Goal: Transaction & Acquisition: Obtain resource

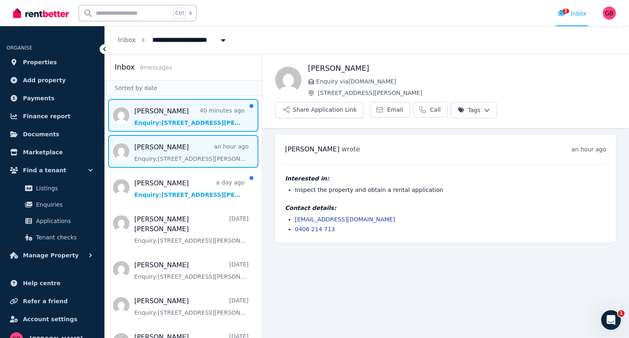
click at [162, 117] on span "Message list" at bounding box center [183, 115] width 157 height 33
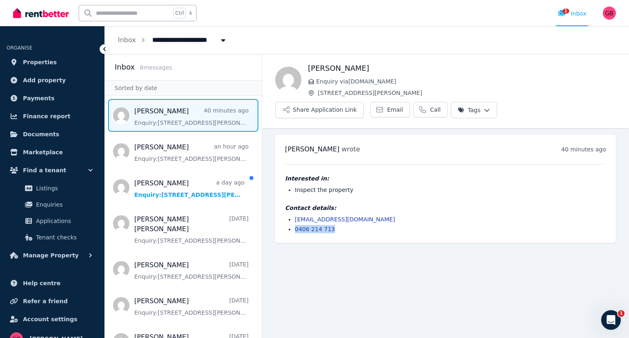
drag, startPoint x: 331, startPoint y: 208, endPoint x: 293, endPoint y: 207, distance: 37.7
click at [293, 215] on ul "tinajwhite1970@gmail.com 0406 214 713" at bounding box center [445, 224] width 321 height 18
click at [410, 102] on link "Email" at bounding box center [390, 110] width 40 height 16
click at [508, 174] on h4 "Interested in:" at bounding box center [445, 178] width 321 height 8
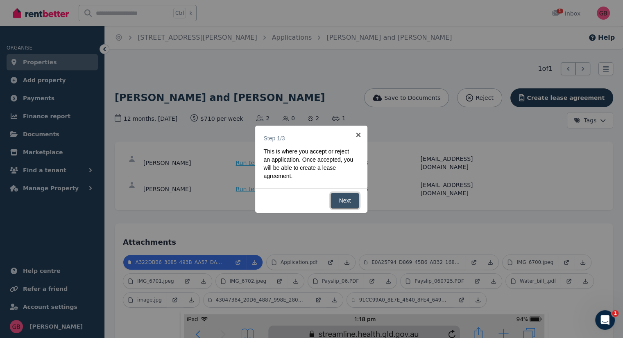
click at [346, 201] on link "Next" at bounding box center [344, 201] width 29 height 16
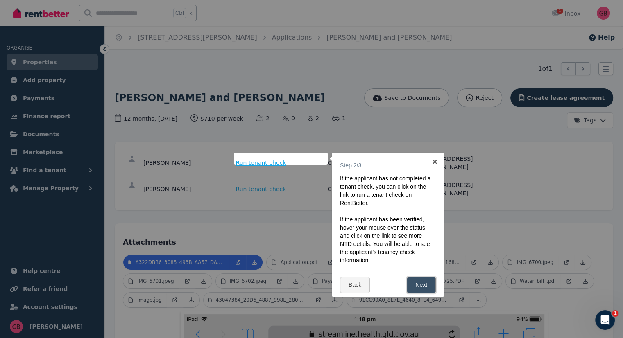
click at [423, 287] on link "Next" at bounding box center [421, 285] width 29 height 16
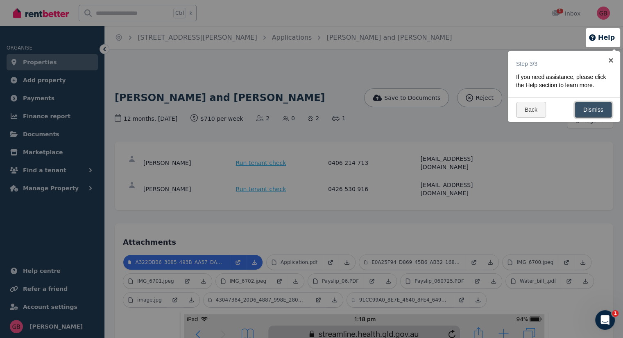
click at [593, 108] on link "Dismiss" at bounding box center [592, 110] width 37 height 16
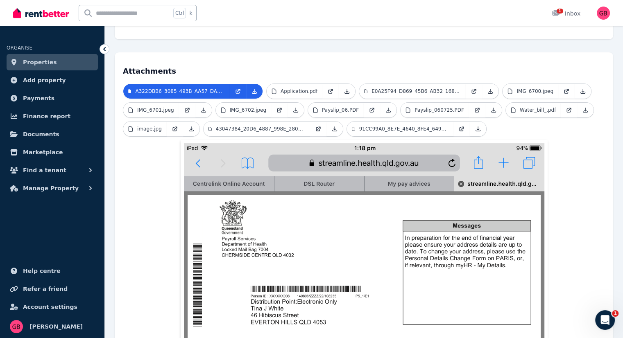
scroll to position [171, 0]
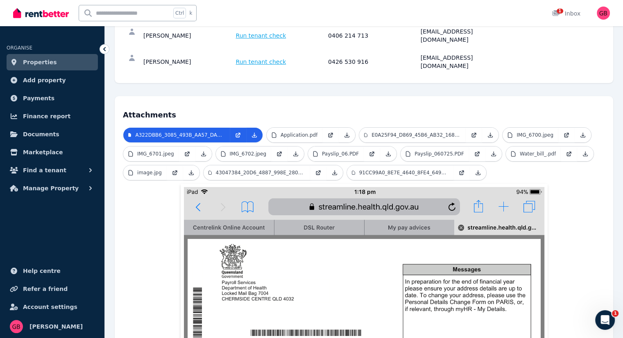
scroll to position [92, 0]
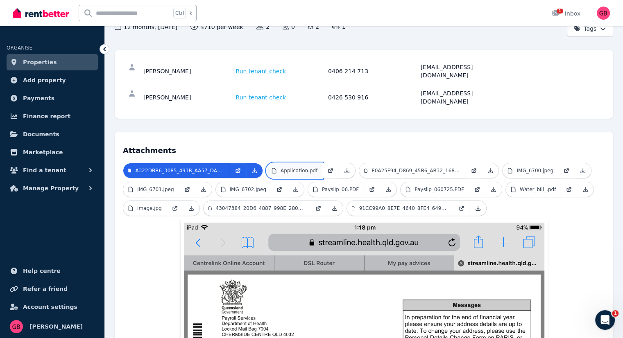
click at [312, 167] on p "Application.pdf" at bounding box center [298, 170] width 37 height 7
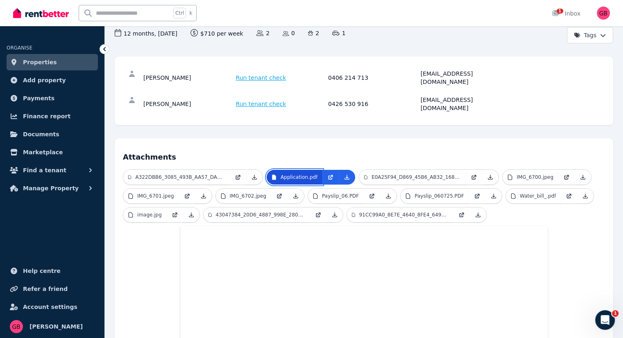
scroll to position [0, 0]
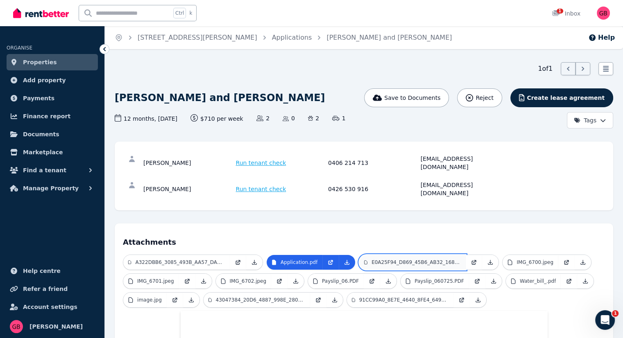
click at [414, 259] on p "E0A25F94_D869_45B6_AB32_1687734E486B.png" at bounding box center [415, 262] width 89 height 7
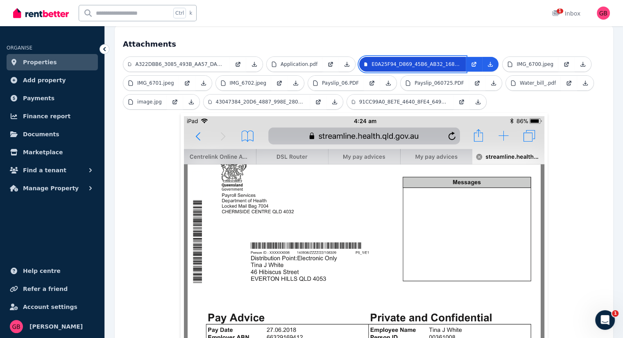
scroll to position [108, 0]
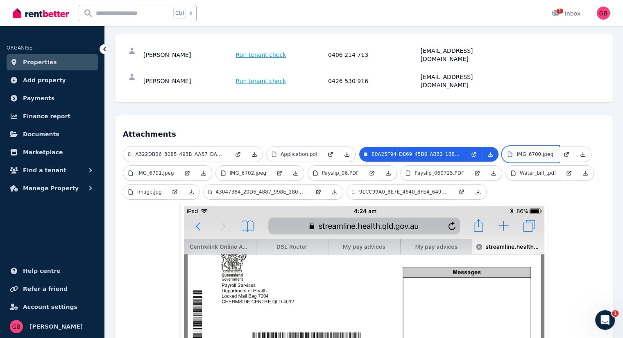
click at [528, 151] on p "IMG_6700.jpeg" at bounding box center [534, 154] width 37 height 7
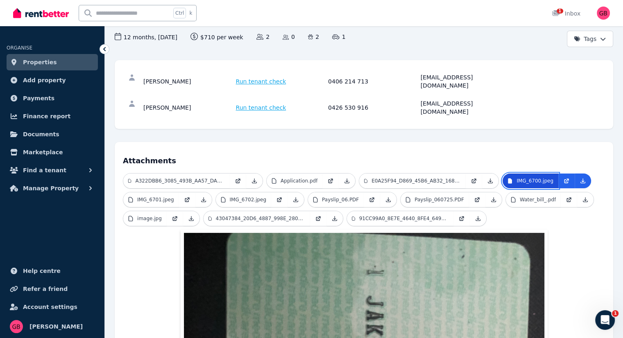
scroll to position [77, 0]
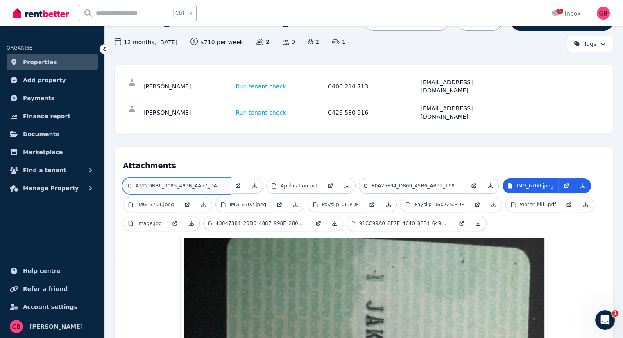
click at [156, 179] on link "A322DBB6_3085_493B_AA57_DA39987D4A09.png" at bounding box center [176, 186] width 106 height 15
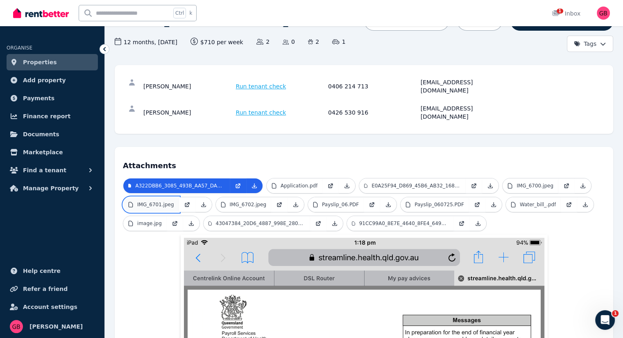
click at [161, 201] on p "IMG_6701.jpeg" at bounding box center [155, 204] width 37 height 7
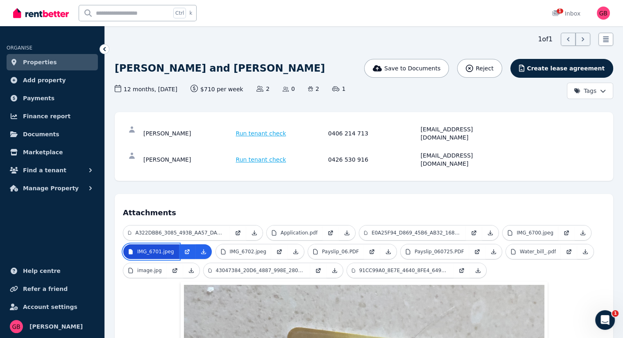
scroll to position [20, 0]
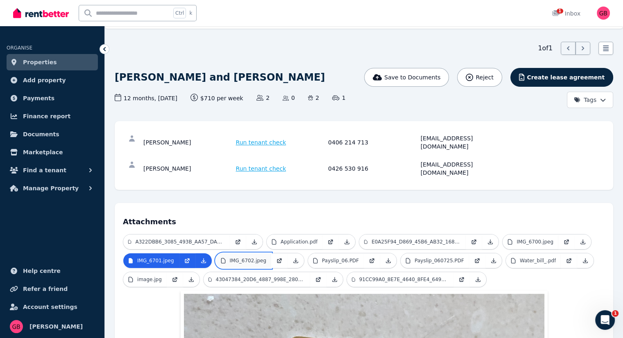
click at [239, 258] on p "IMG_6702.jpeg" at bounding box center [248, 261] width 37 height 7
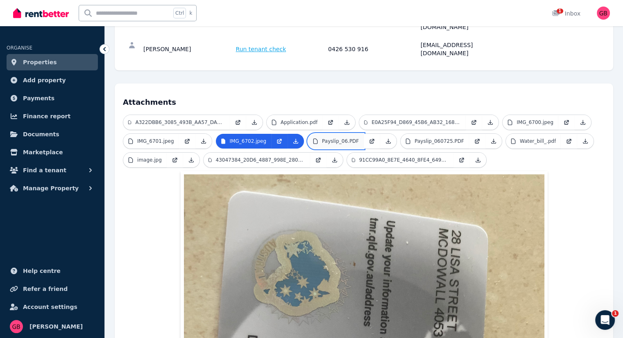
click at [326, 138] on p "Payslip_06.PDF" at bounding box center [340, 141] width 37 height 7
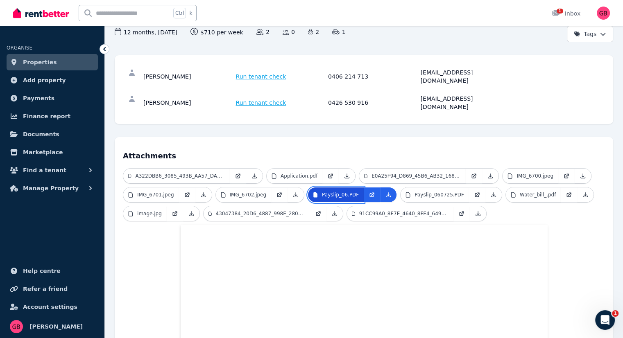
scroll to position [77, 0]
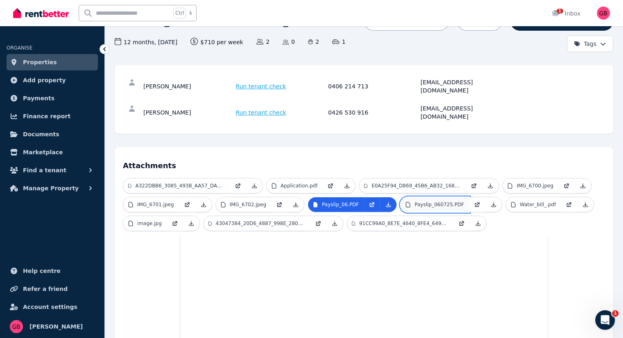
click at [423, 201] on p "Payslip_060725.PDF" at bounding box center [439, 204] width 50 height 7
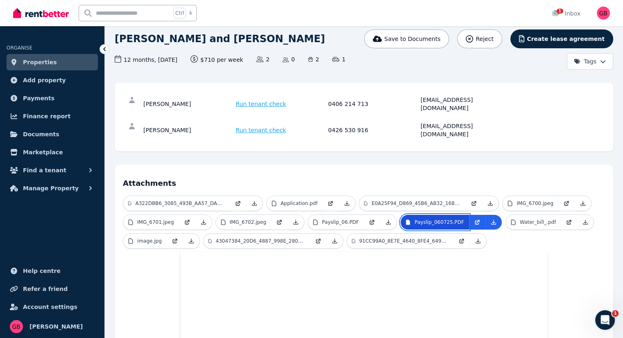
scroll to position [57, 0]
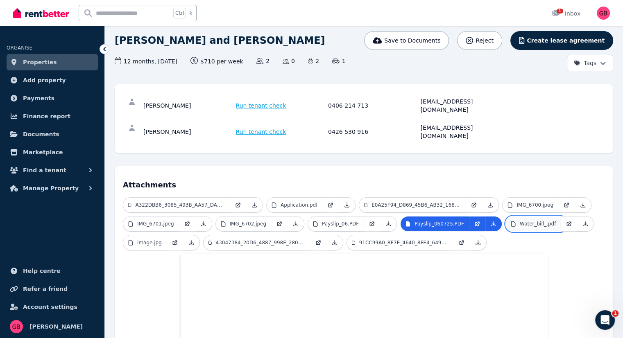
click at [520, 221] on p "Water_bill_.pdf" at bounding box center [538, 224] width 36 height 7
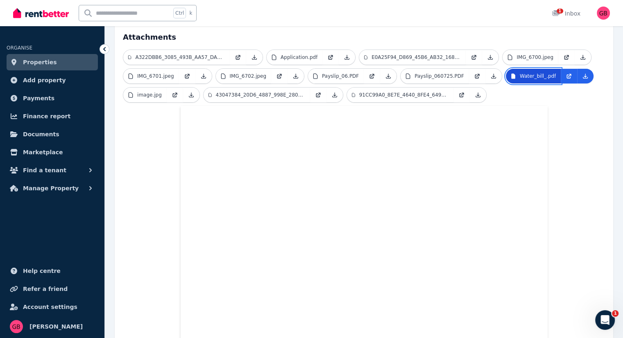
scroll to position [206, 0]
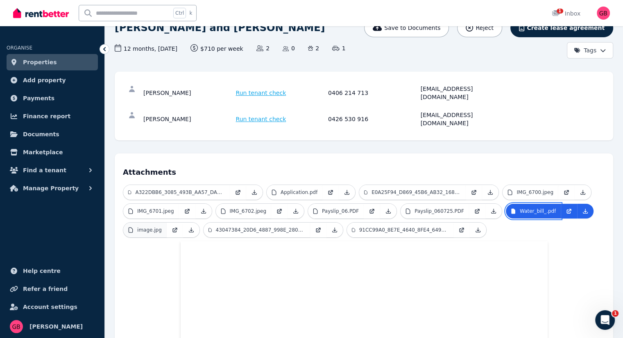
click at [162, 223] on link "image.jpg" at bounding box center [144, 230] width 43 height 15
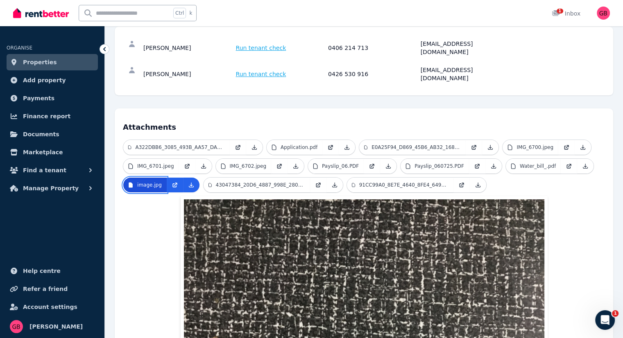
scroll to position [113, 0]
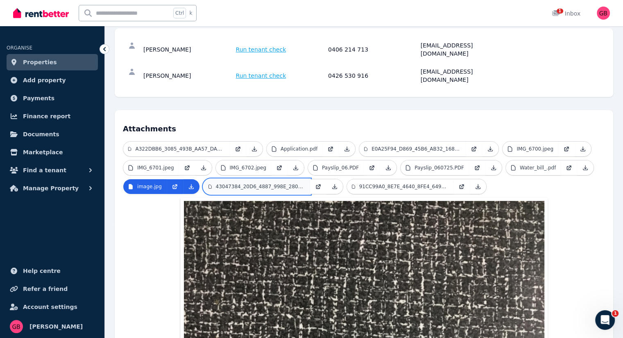
click at [249, 183] on p "43047384_20D6_4887_998E_280B481626B9.png" at bounding box center [260, 186] width 89 height 7
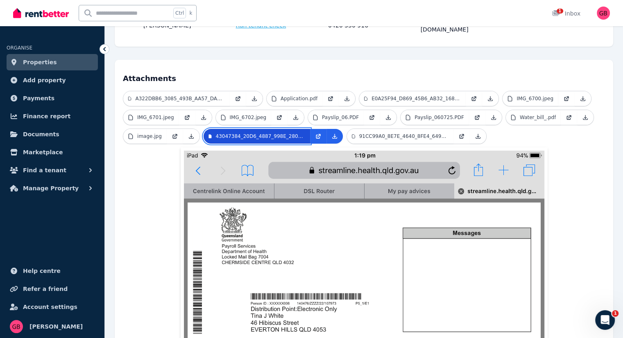
scroll to position [160, 0]
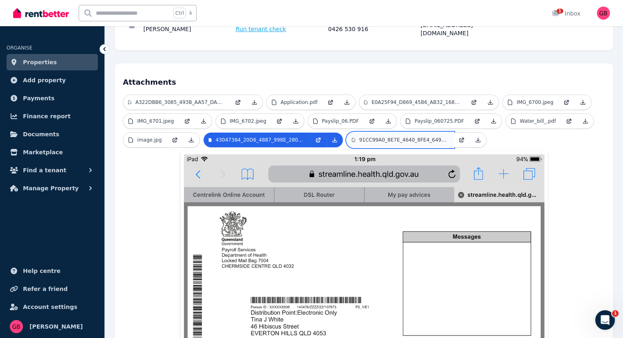
click at [387, 133] on link "91CC99A0_8E7E_4640_8FE4_649BFE28FC44.png" at bounding box center [400, 140] width 106 height 15
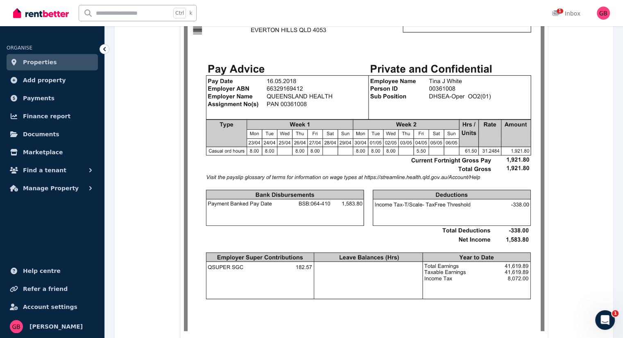
scroll to position [464, 0]
